Goal: Use online tool/utility: Utilize a website feature to perform a specific function

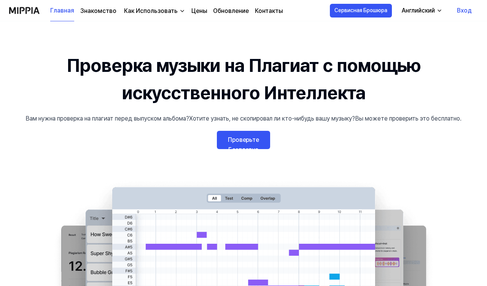
click at [255, 143] on ya-tr-span "Проверьте Бесплатно" at bounding box center [243, 144] width 31 height 17
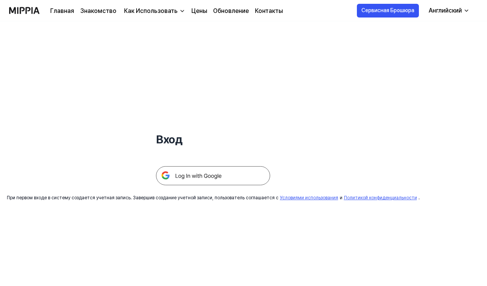
click at [214, 178] on img at bounding box center [213, 175] width 114 height 19
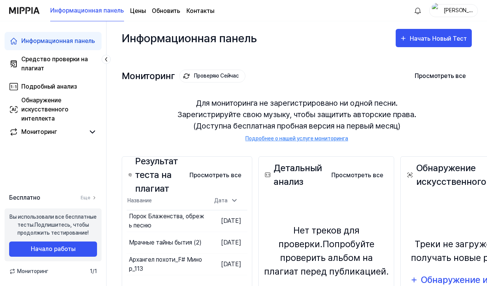
drag, startPoint x: 357, startPoint y: 81, endPoint x: 362, endPoint y: 81, distance: 5.0
click at [358, 81] on div "Мониторинг Проверяю Сейчас Просмотреть все" at bounding box center [297, 76] width 350 height 12
click at [424, 41] on ya-tr-span "Начать Новый Тест" at bounding box center [438, 38] width 57 height 7
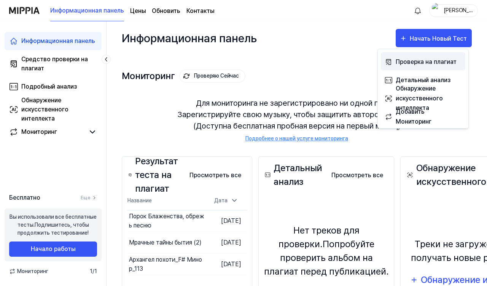
click at [423, 62] on ya-tr-span "Проверка на плагиат" at bounding box center [426, 61] width 61 height 7
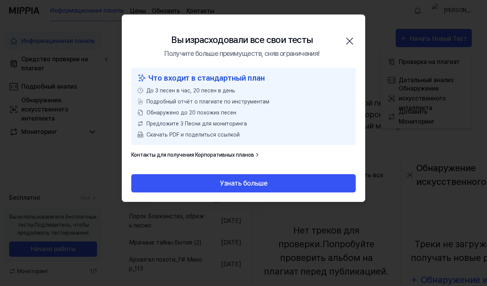
click at [350, 39] on icon "button" at bounding box center [350, 41] width 6 height 6
